Goal: Task Accomplishment & Management: Use online tool/utility

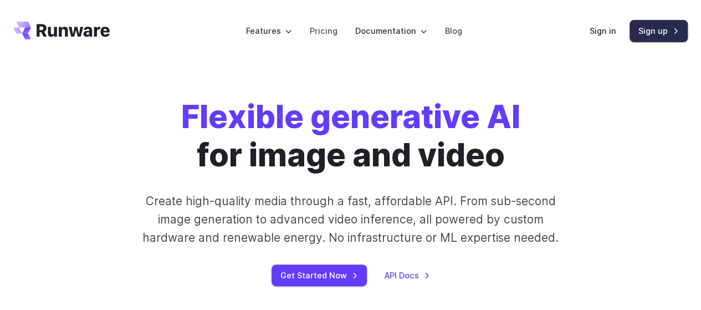
click at [652, 29] on link "Sign up" at bounding box center [659, 31] width 58 height 22
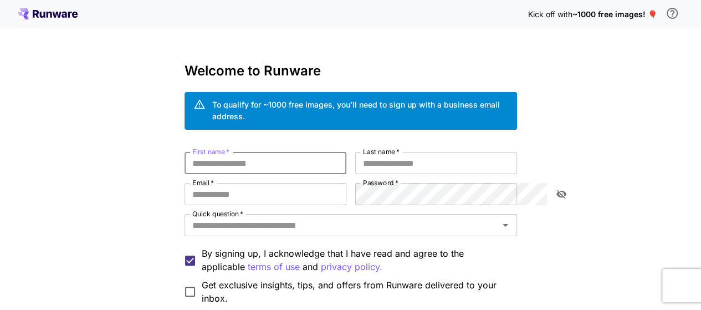
click at [219, 152] on input "First name   *" at bounding box center [266, 163] width 162 height 22
type input "*******"
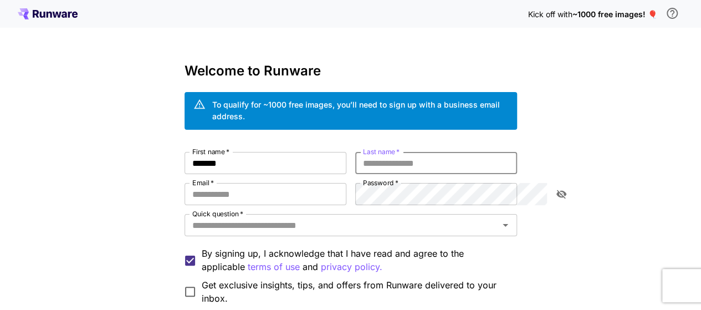
click at [383, 154] on input "Last name   *" at bounding box center [436, 163] width 162 height 22
type input "****"
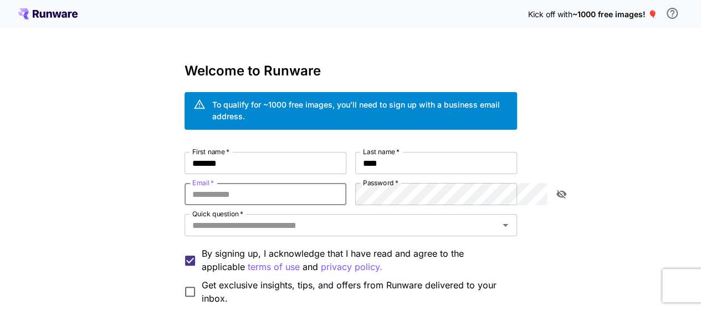
click at [294, 189] on input "Email   *" at bounding box center [266, 194] width 162 height 22
type input "**********"
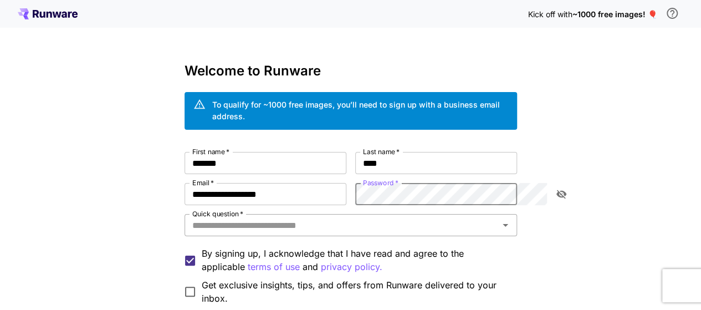
click at [415, 217] on input "Quick question   *" at bounding box center [342, 225] width 308 height 16
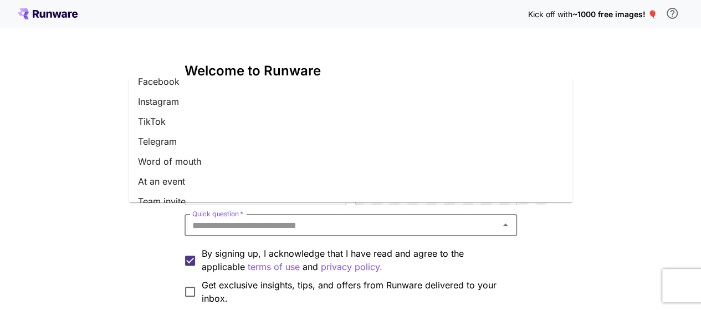
scroll to position [184, 0]
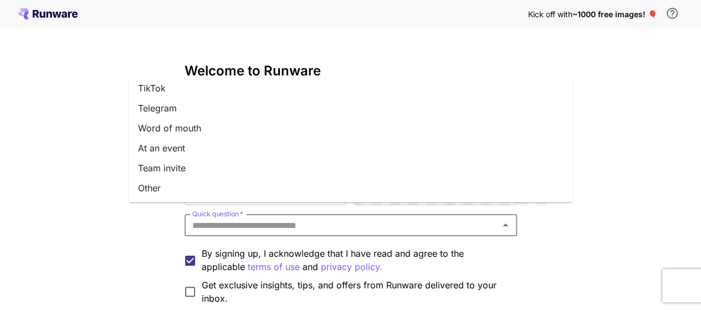
click at [240, 149] on li "At an event" at bounding box center [350, 148] width 443 height 20
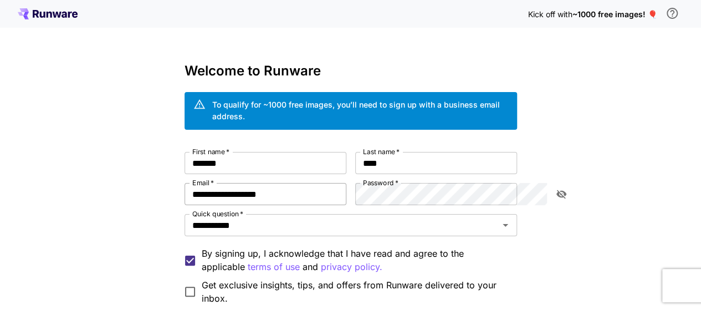
scroll to position [106, 0]
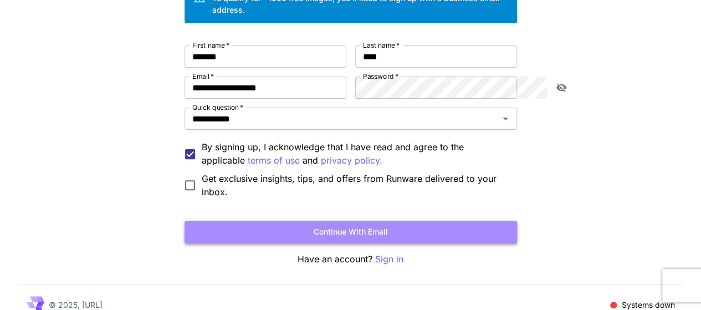
click at [375, 221] on button "Continue with email" at bounding box center [351, 232] width 333 height 23
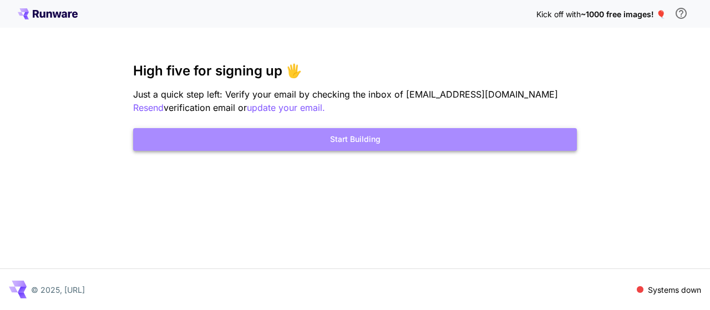
click at [337, 141] on button "Start Building" at bounding box center [354, 139] width 443 height 23
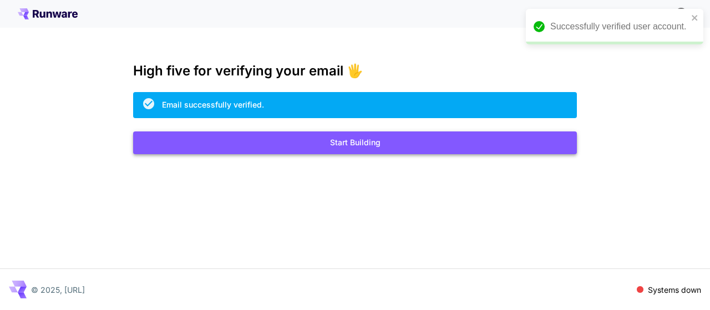
click at [363, 147] on button "Start Building" at bounding box center [354, 142] width 443 height 23
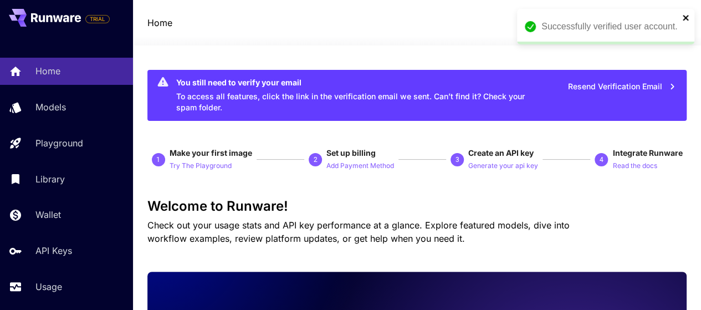
click at [687, 18] on icon "close" at bounding box center [686, 17] width 8 height 9
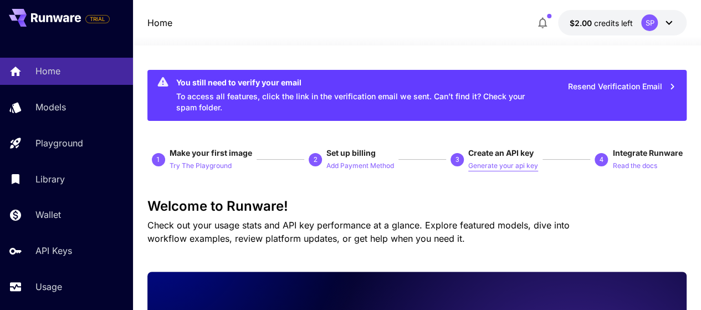
click at [502, 168] on p "Generate your api key" at bounding box center [503, 166] width 70 height 11
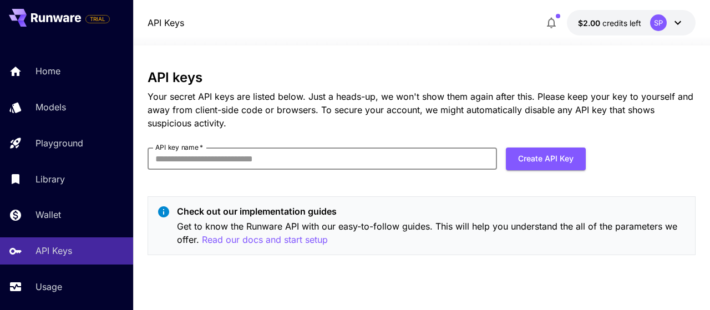
click at [338, 154] on input "API key name   *" at bounding box center [321, 158] width 349 height 22
type input "**********"
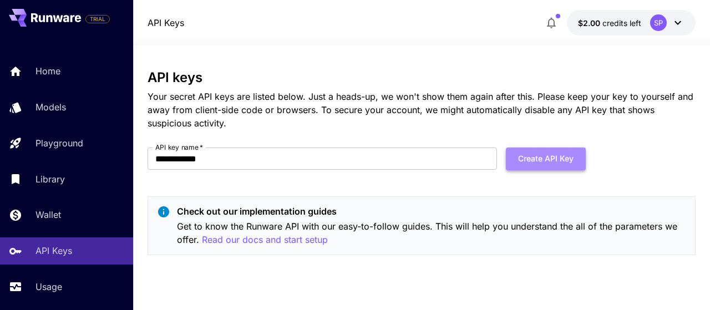
click at [554, 161] on button "Create API Key" at bounding box center [546, 158] width 80 height 23
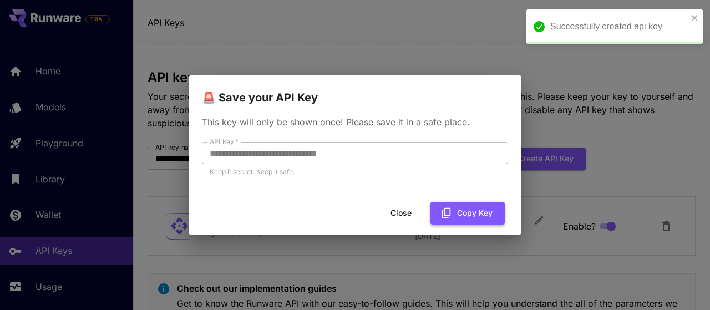
click at [461, 218] on button "Copy Key" at bounding box center [467, 213] width 74 height 23
click at [461, 218] on icon "button" at bounding box center [455, 213] width 12 height 12
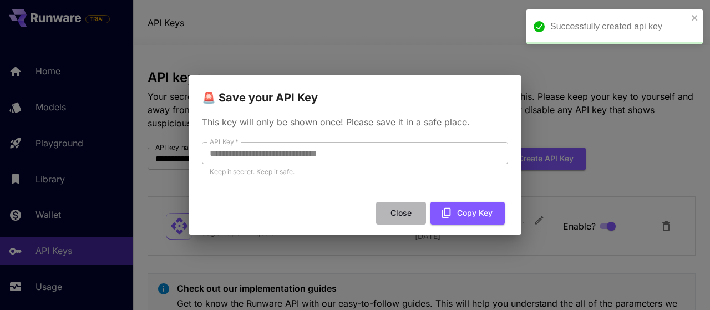
click at [406, 218] on button "Close" at bounding box center [401, 213] width 50 height 23
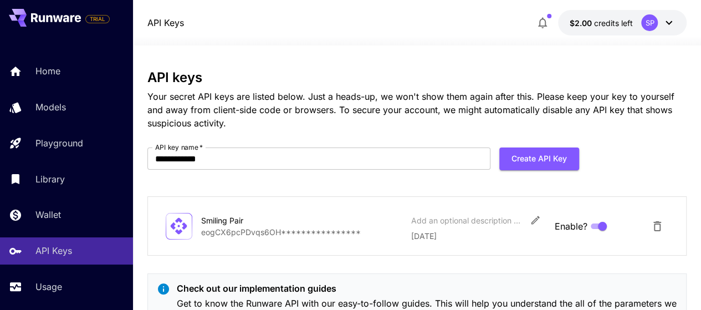
click at [694, 18] on div "API Keys $2.00 credits left SP" at bounding box center [417, 22] width 568 height 45
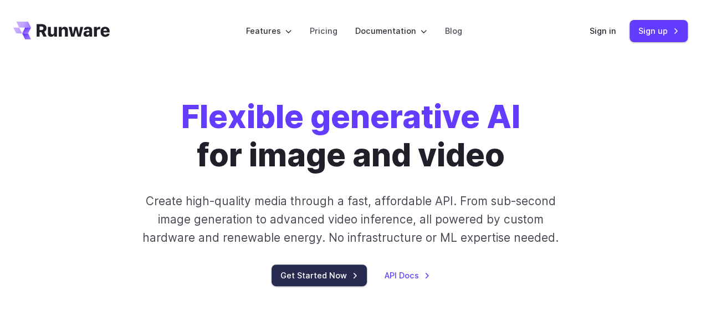
click at [308, 285] on link "Get Started Now" at bounding box center [319, 275] width 95 height 22
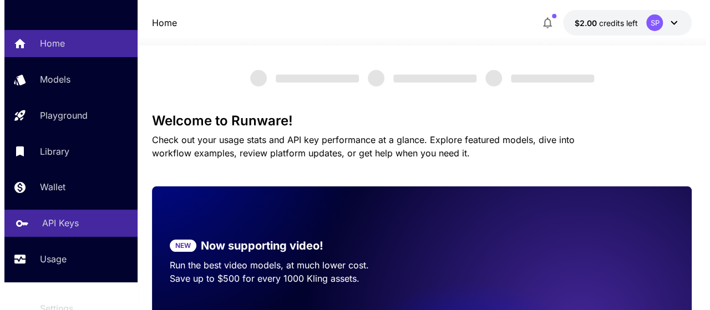
scroll to position [40, 0]
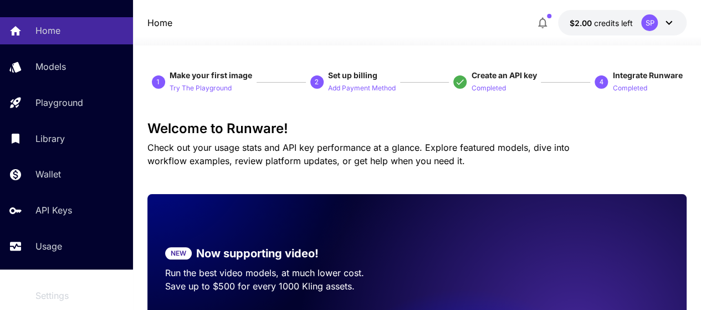
click at [675, 17] on icon at bounding box center [668, 22] width 13 height 13
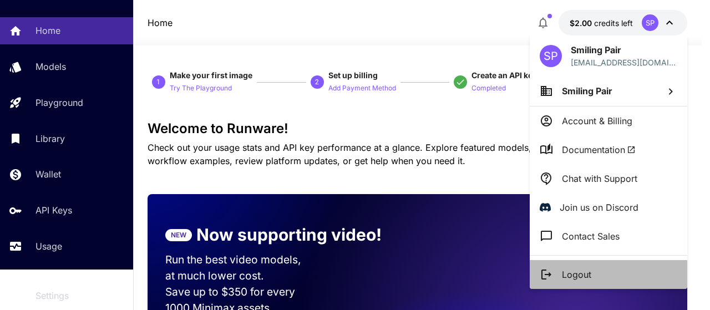
click at [574, 265] on li "Logout" at bounding box center [607, 274] width 157 height 29
